Goal: Check status

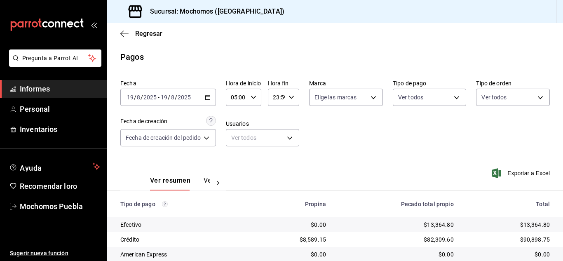
scroll to position [118, 0]
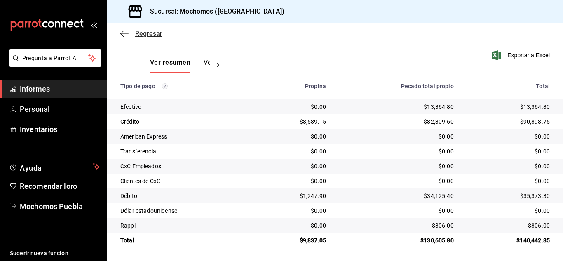
click at [121, 32] on icon "button" at bounding box center [124, 33] width 8 height 7
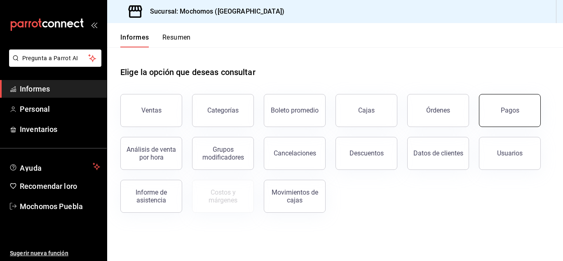
click at [524, 116] on button "Pagos" at bounding box center [510, 110] width 62 height 33
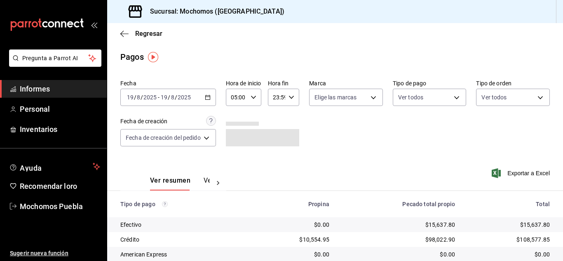
click at [210, 97] on \(Stroke\) "button" at bounding box center [207, 97] width 5 height 5
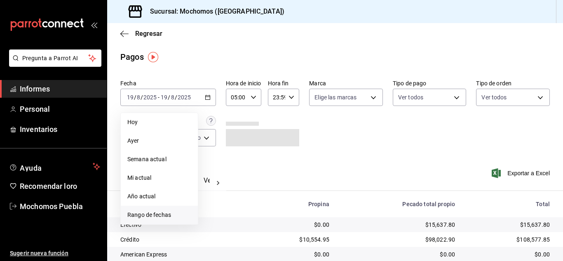
click at [164, 217] on font "Rango de fechas" at bounding box center [149, 214] width 44 height 7
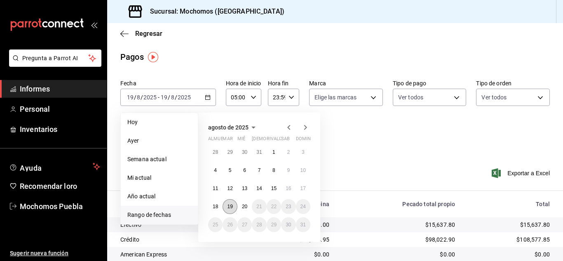
click at [234, 204] on button "19" at bounding box center [229, 206] width 14 height 15
click at [242, 204] on font "20" at bounding box center [244, 206] width 5 height 6
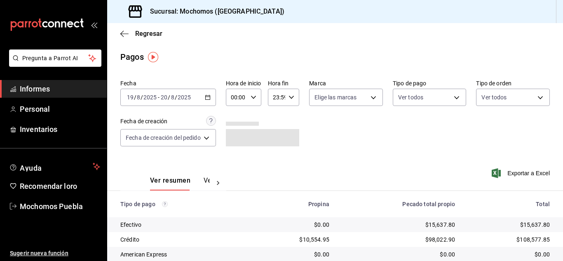
click at [252, 99] on icon "button" at bounding box center [253, 97] width 6 height 6
click at [237, 135] on font "05" at bounding box center [236, 134] width 7 height 7
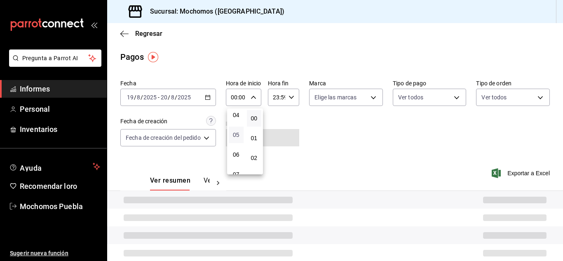
type input "05:00"
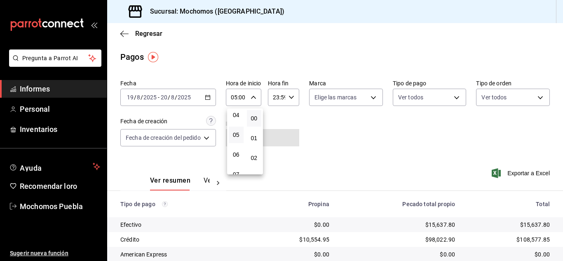
click at [361, 147] on div at bounding box center [281, 130] width 563 height 261
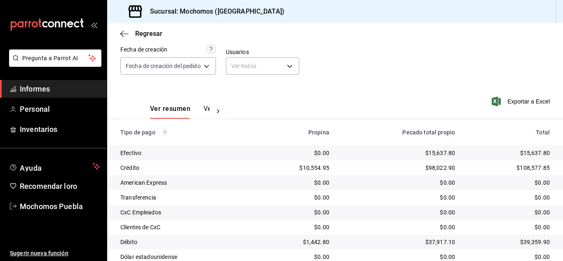
scroll to position [118, 0]
